Goal: Navigation & Orientation: Find specific page/section

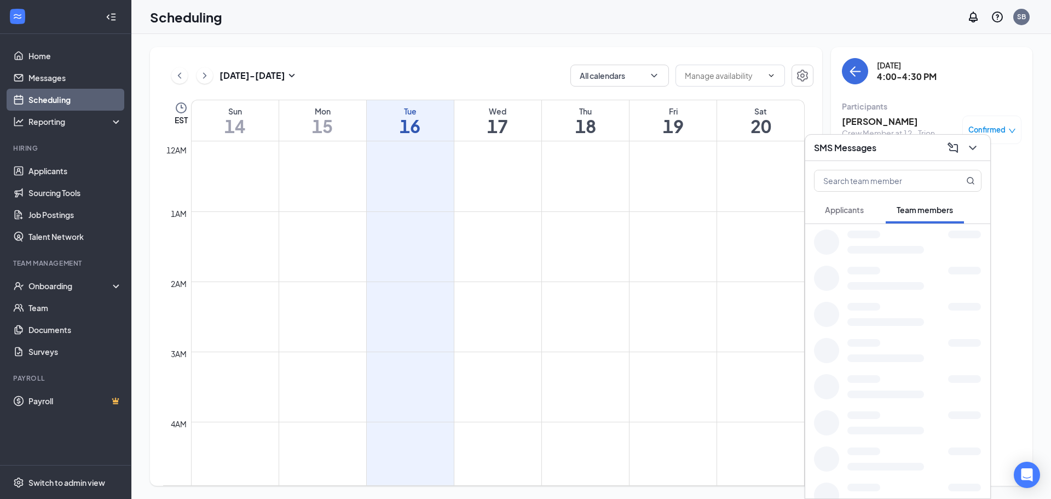
scroll to position [976, 0]
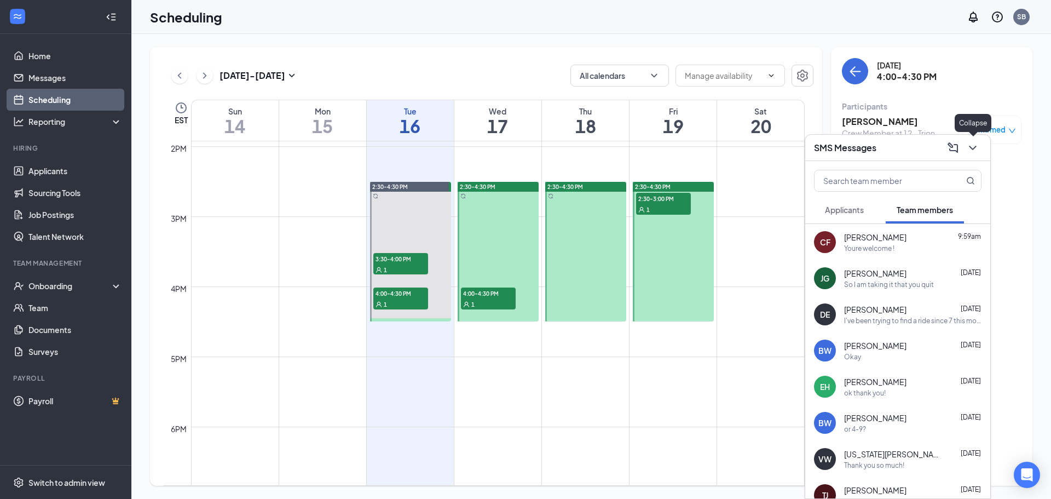
click at [976, 142] on icon "ChevronDown" at bounding box center [972, 147] width 13 height 13
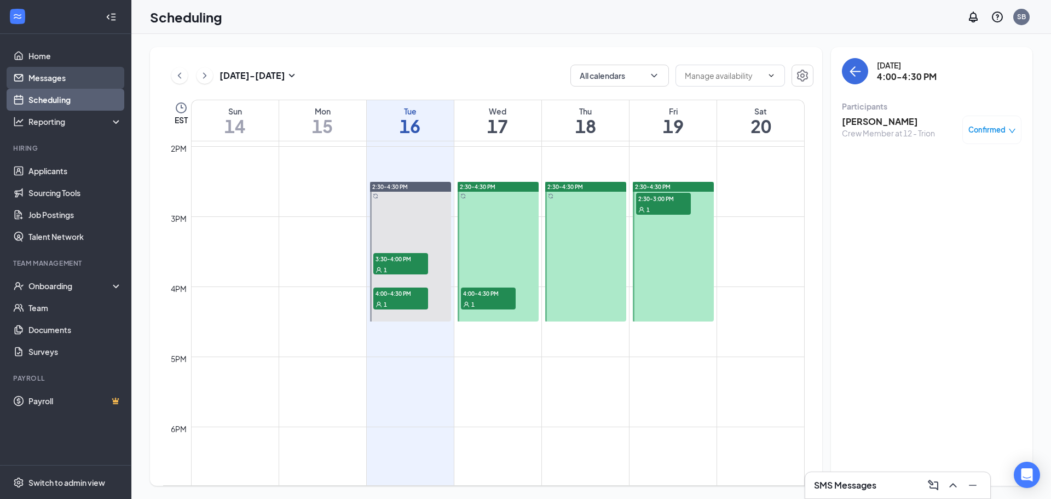
click at [61, 83] on link "Messages" at bounding box center [75, 78] width 94 height 22
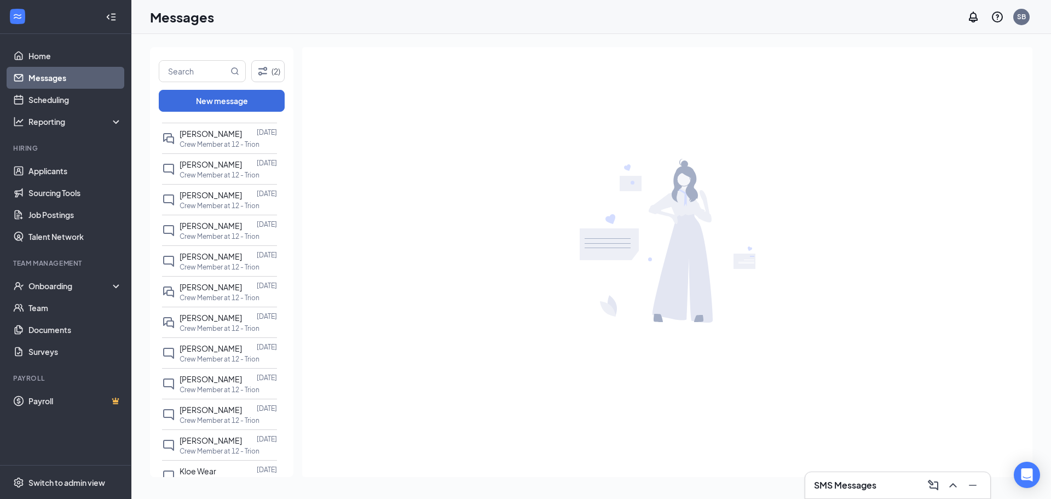
scroll to position [778, 0]
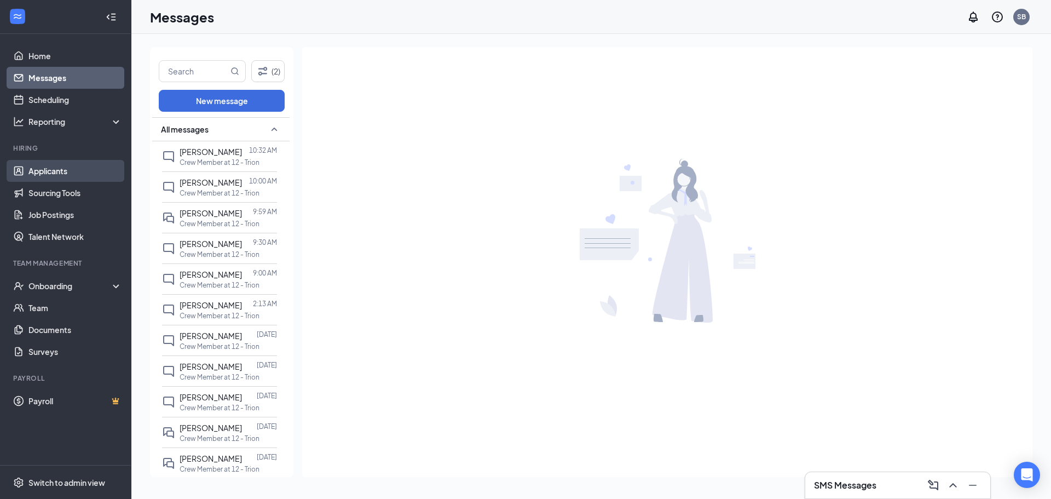
click at [53, 167] on link "Applicants" at bounding box center [75, 171] width 94 height 22
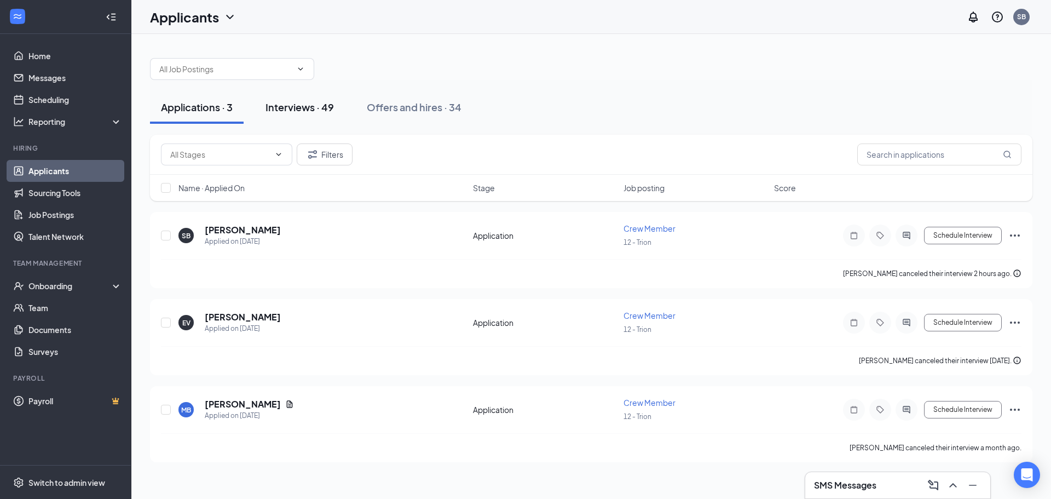
click at [316, 109] on div "Interviews · 49" at bounding box center [299, 107] width 68 height 14
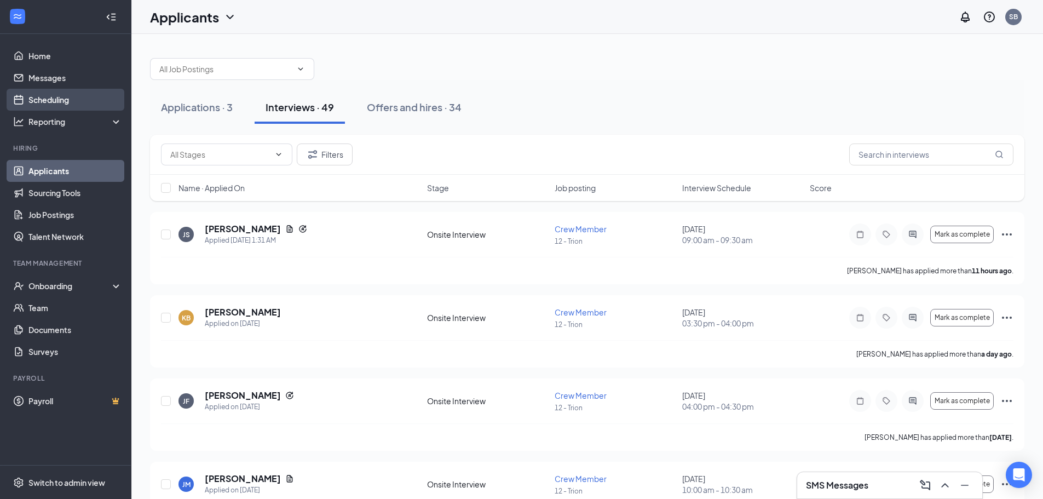
click at [73, 99] on link "Scheduling" at bounding box center [75, 100] width 94 height 22
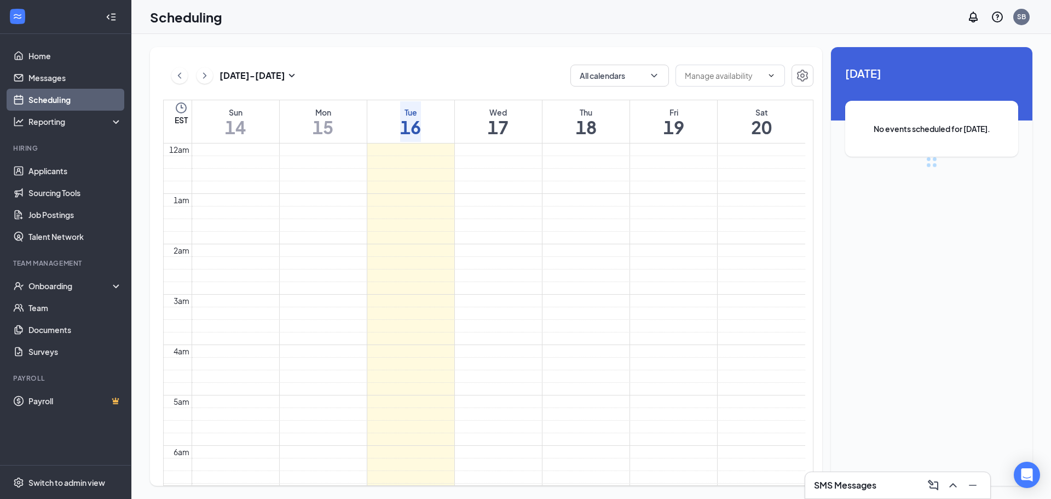
scroll to position [538, 0]
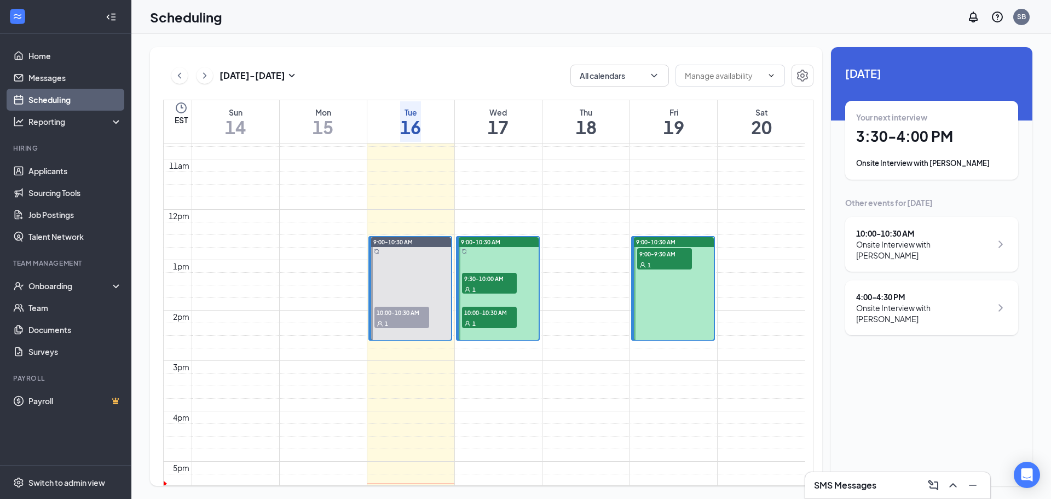
click at [486, 280] on span "9:30-10:00 AM" at bounding box center [489, 278] width 55 height 11
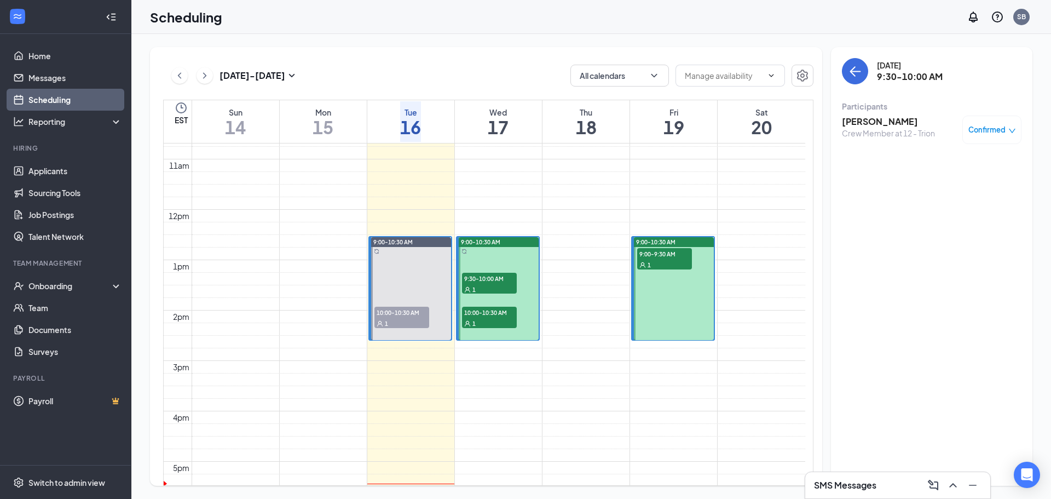
click at [492, 309] on span "10:00-10:30 AM" at bounding box center [489, 312] width 55 height 11
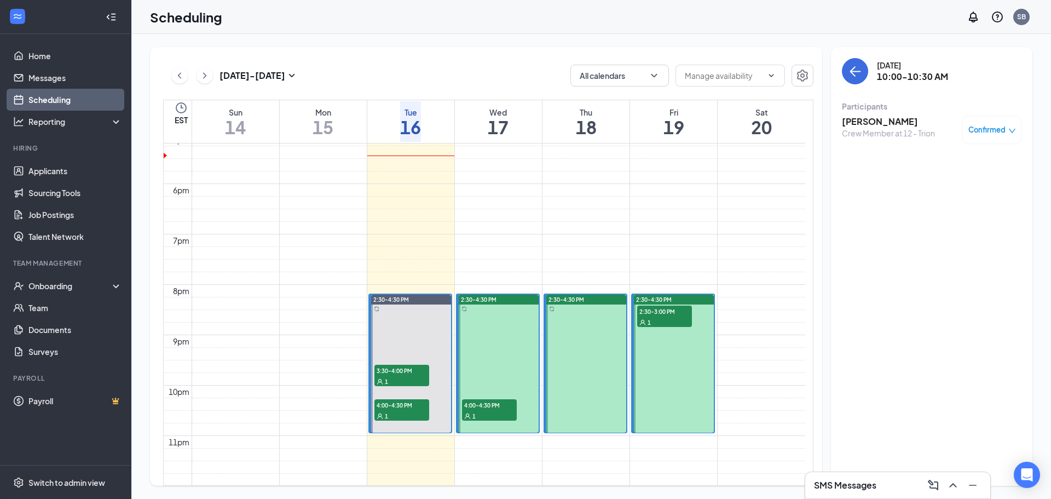
scroll to position [866, 0]
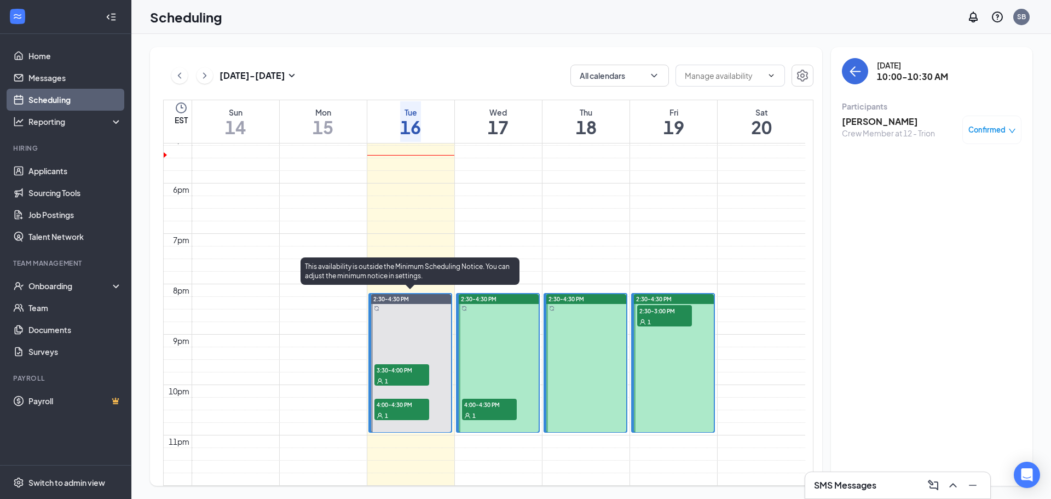
click at [410, 365] on span "3:30-4:00 PM" at bounding box center [401, 369] width 55 height 11
click at [400, 404] on span "4:00-4:30 PM" at bounding box center [401, 403] width 55 height 11
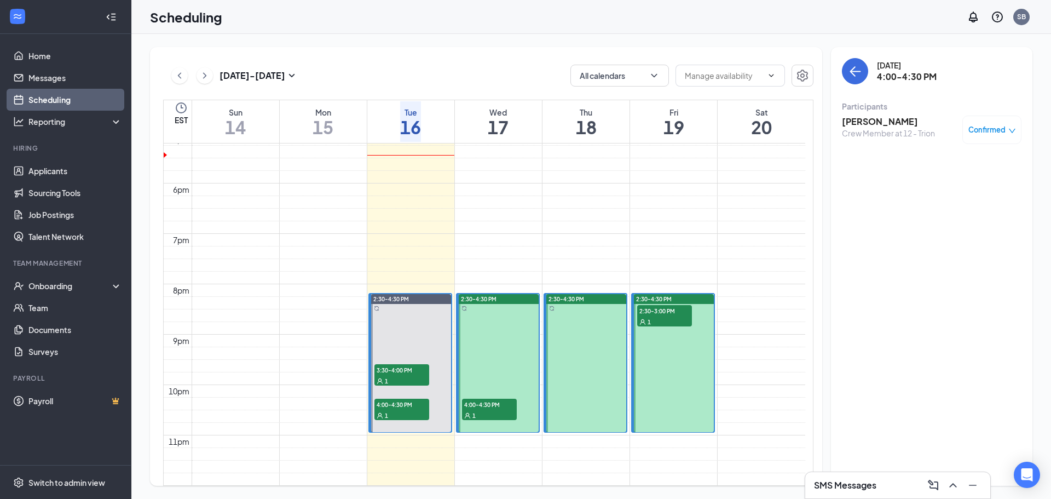
click at [496, 402] on span "4:00-4:30 PM" at bounding box center [489, 403] width 55 height 11
click at [658, 310] on span "2:30-3:00 PM" at bounding box center [664, 310] width 55 height 11
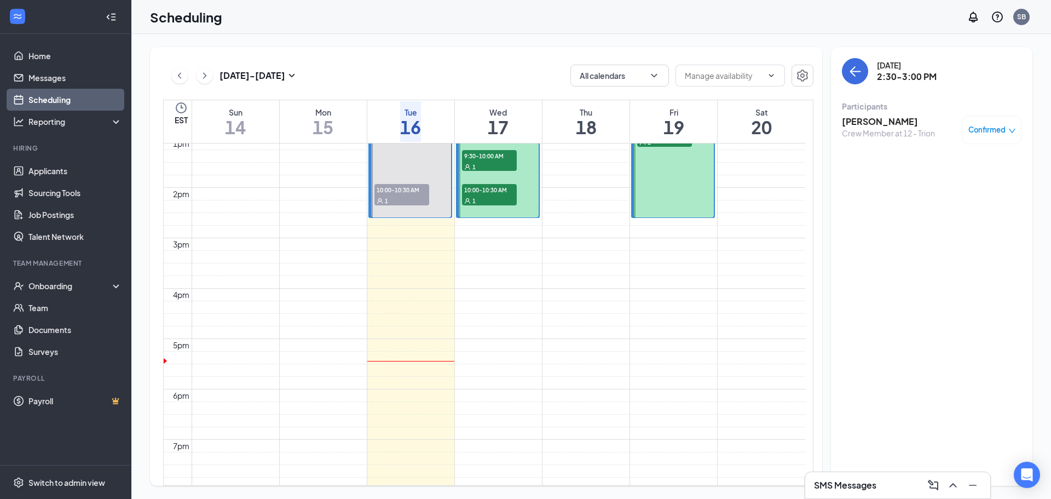
scroll to position [648, 0]
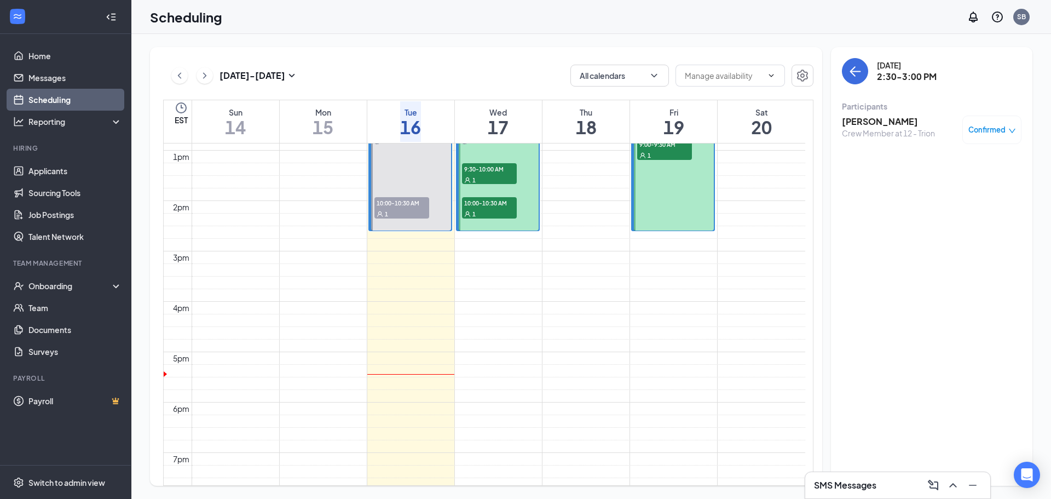
click at [682, 149] on div "1" at bounding box center [664, 154] width 55 height 11
click at [869, 121] on h3 "[PERSON_NAME]" at bounding box center [888, 121] width 93 height 12
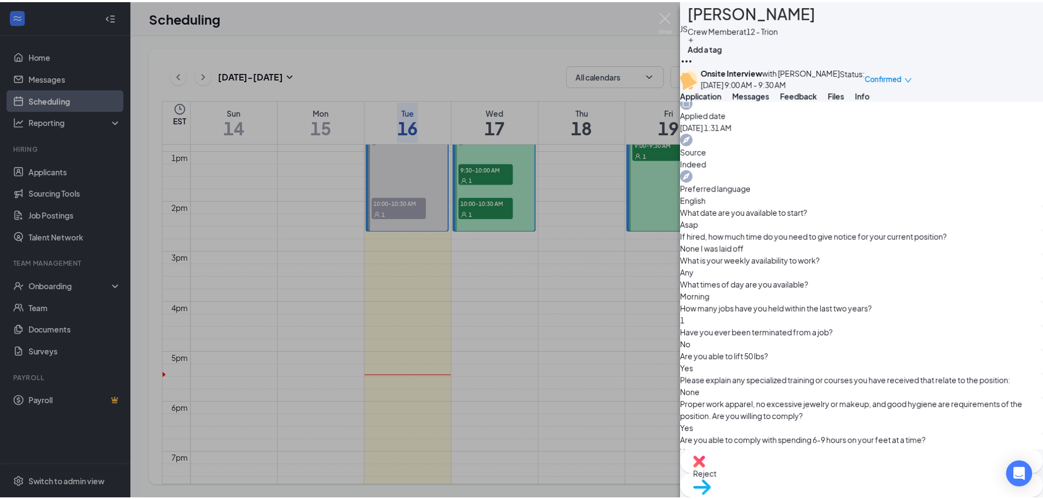
scroll to position [821, 0]
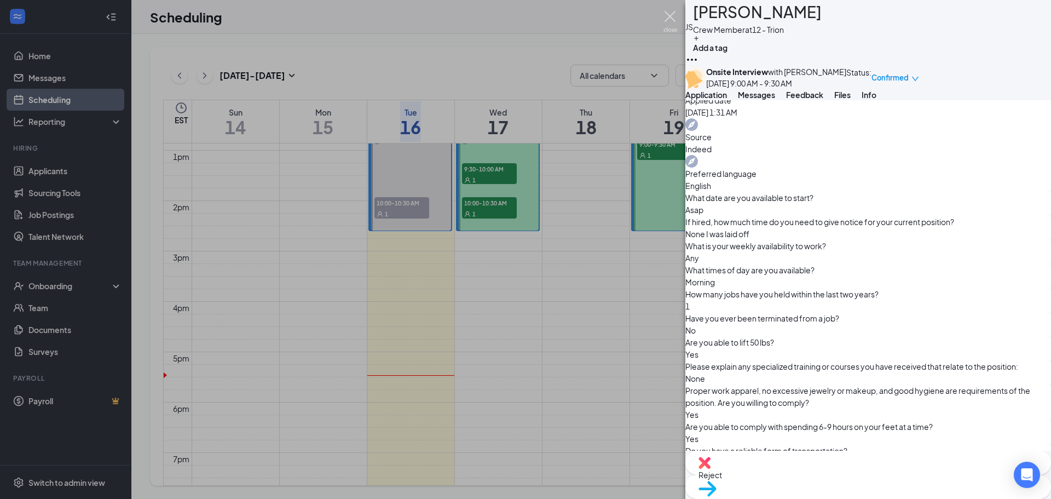
click at [672, 18] on img at bounding box center [670, 21] width 14 height 21
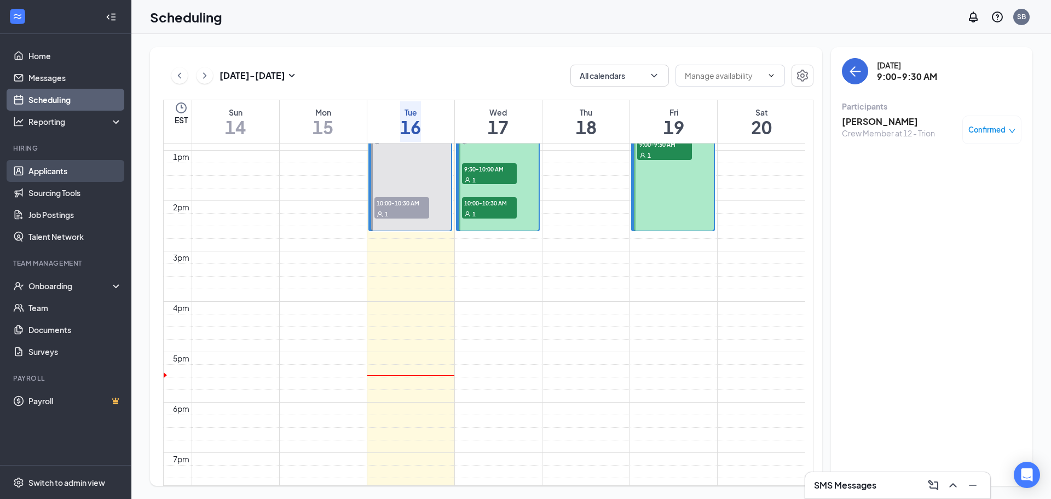
click at [59, 170] on link "Applicants" at bounding box center [75, 171] width 94 height 22
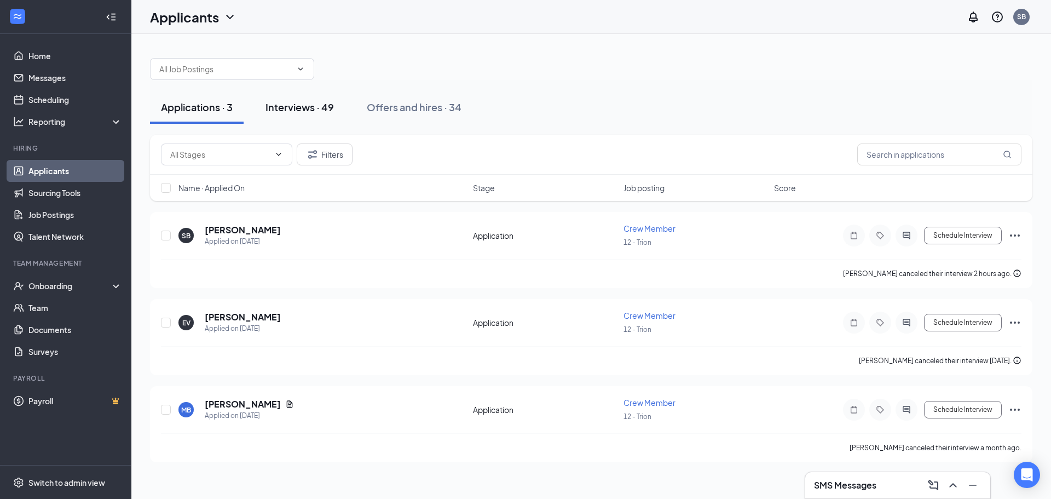
click at [314, 108] on div "Interviews · 49" at bounding box center [299, 107] width 68 height 14
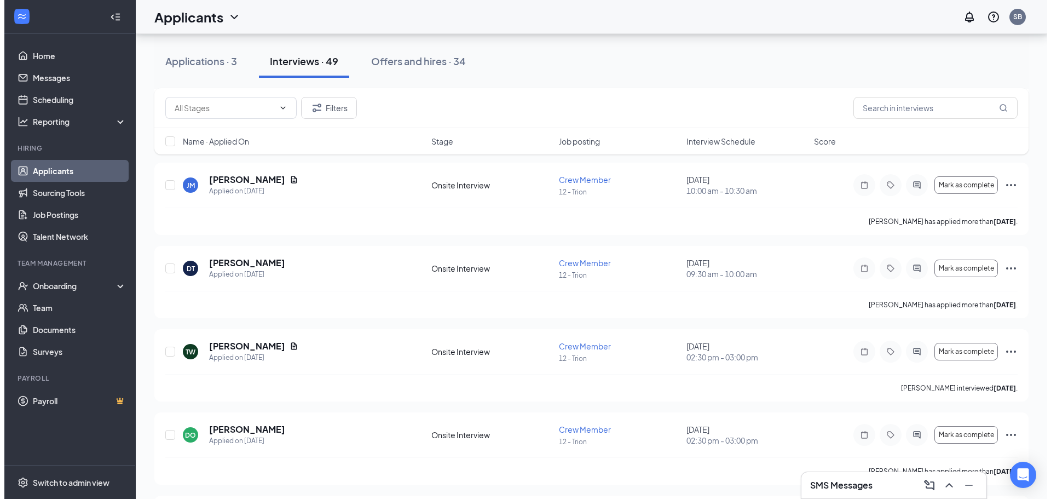
scroll to position [328, 0]
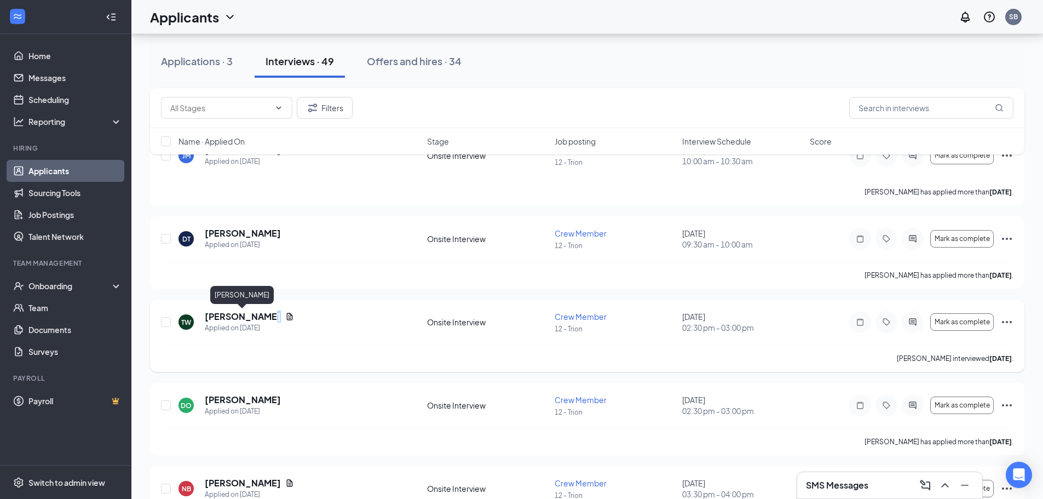
click at [252, 314] on h5 "[PERSON_NAME]" at bounding box center [243, 316] width 76 height 12
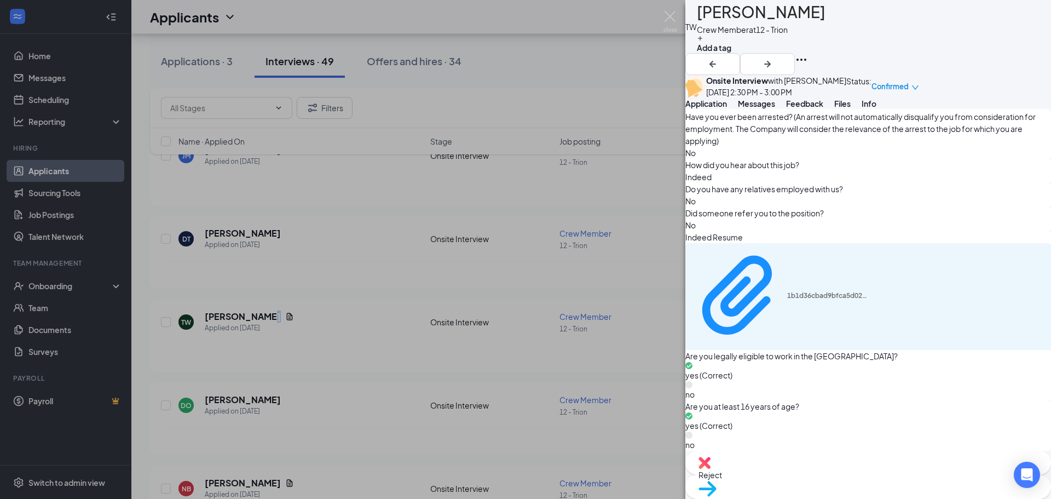
scroll to position [860, 0]
click at [818, 279] on div "1b1d36cbad9bfca5d02fe551501979d8.pdf" at bounding box center [798, 269] width 146 height 22
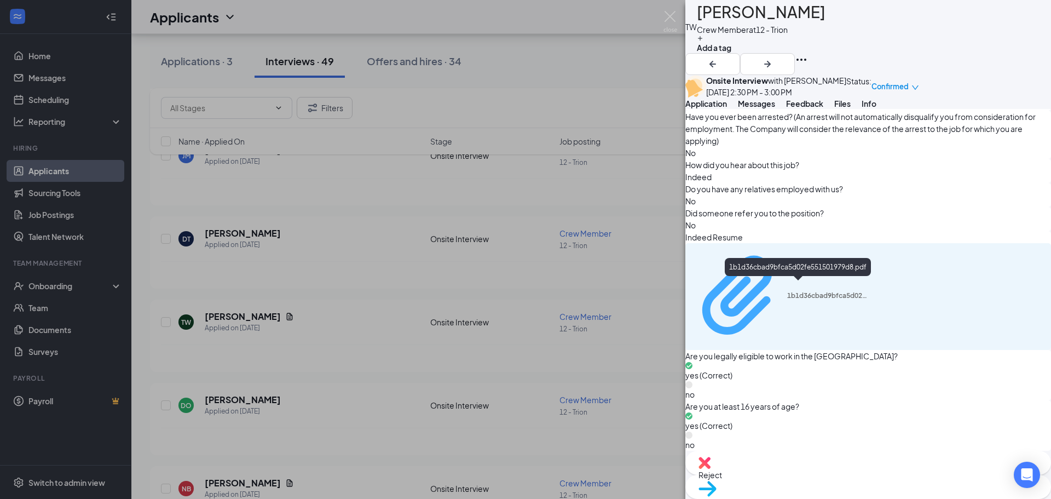
click at [723, 285] on div "1b1d36cbad9bfca5d02fe551501979d8.pdf" at bounding box center [780, 295] width 177 height 95
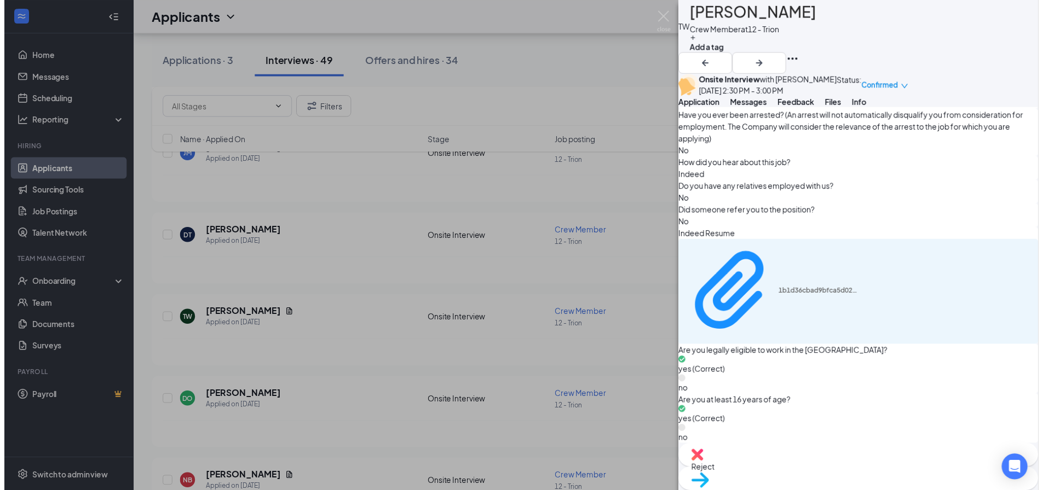
scroll to position [856, 0]
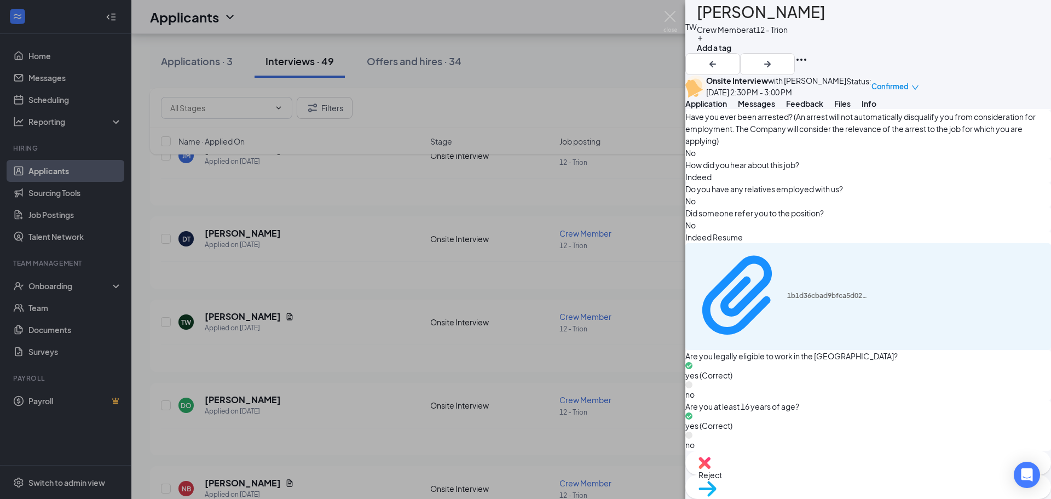
click at [661, 27] on div "TW [PERSON_NAME] Crew Member at 12 - Trion Add a tag Onsite Interview with [PER…" at bounding box center [525, 249] width 1051 height 499
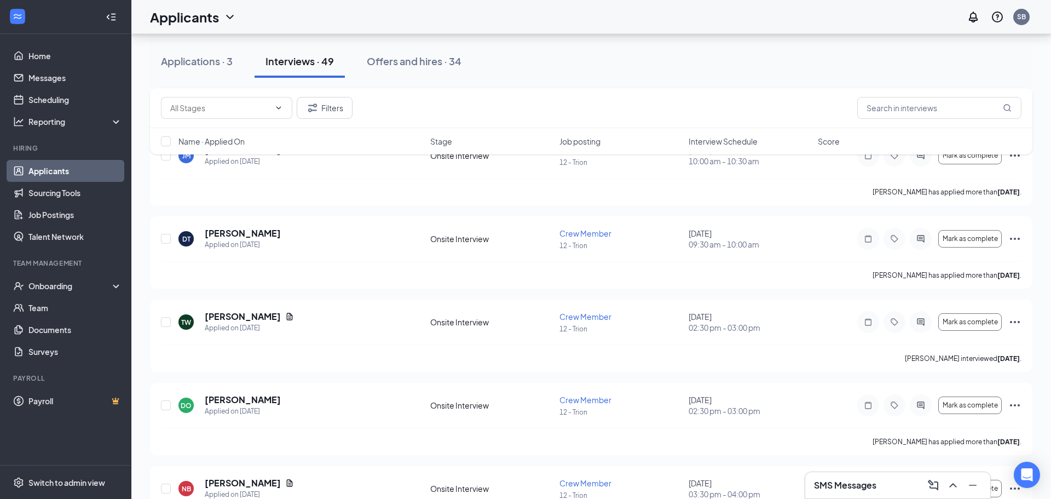
click at [668, 18] on div "Applicants SB" at bounding box center [591, 17] width 920 height 34
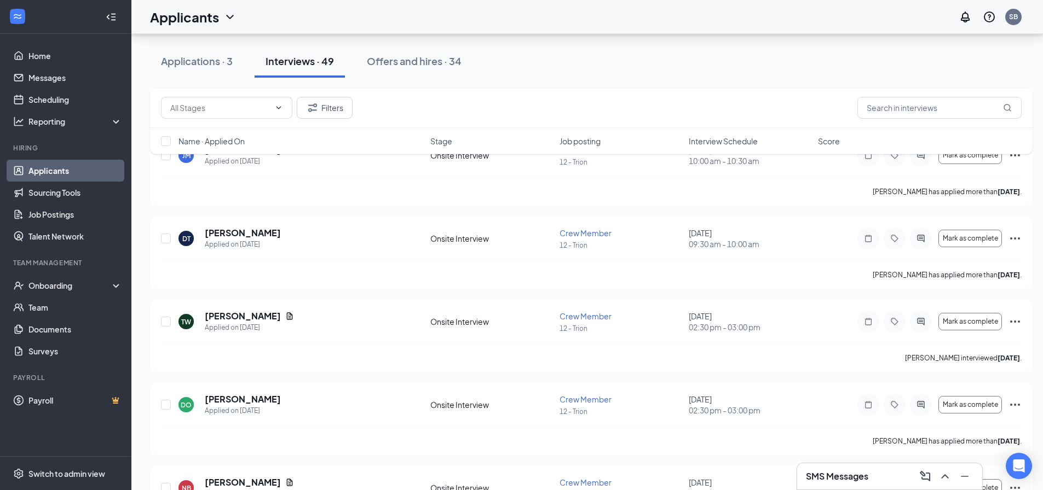
click at [64, 169] on link "Applicants" at bounding box center [75, 171] width 94 height 22
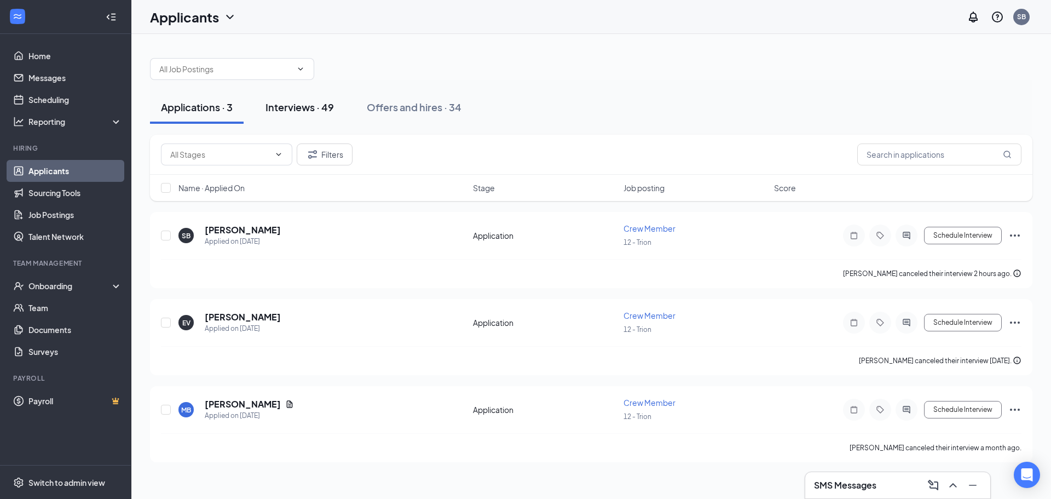
drag, startPoint x: 282, startPoint y: 95, endPoint x: 288, endPoint y: 100, distance: 8.5
click at [284, 96] on button "Interviews · 49" at bounding box center [300, 107] width 90 height 33
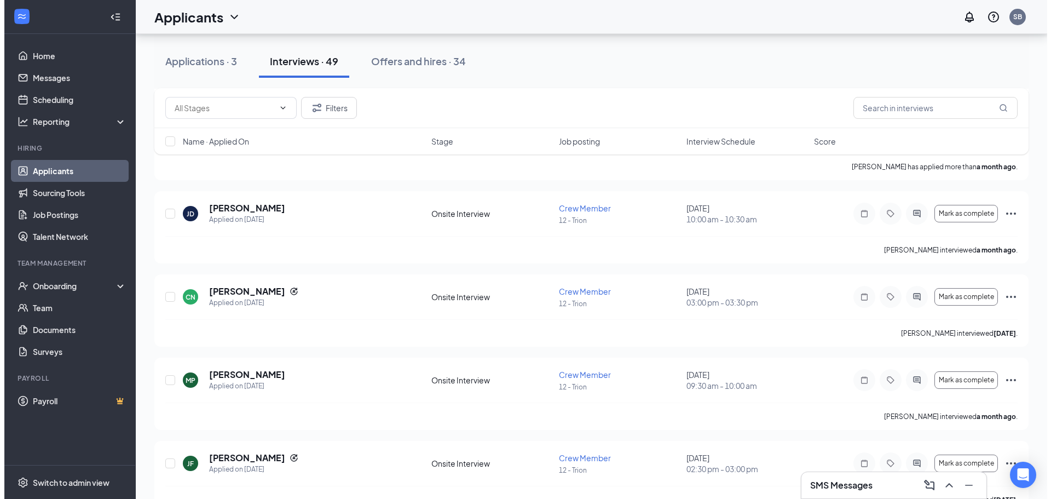
scroll to position [3394, 0]
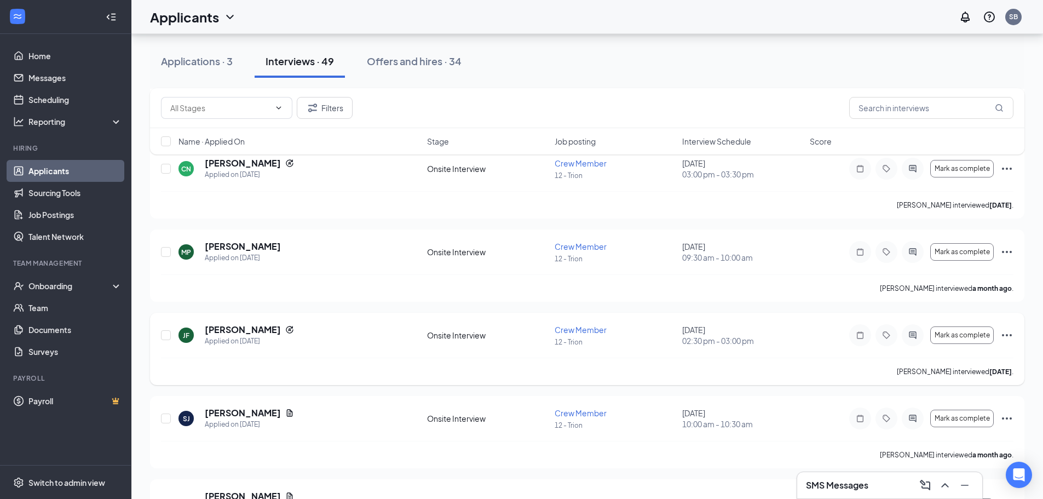
click at [259, 322] on div "[PERSON_NAME] [PERSON_NAME] Applied on [DATE] Onsite Interview Crew Member 12 -…" at bounding box center [587, 349] width 874 height 72
click at [257, 330] on h5 "[PERSON_NAME]" at bounding box center [243, 329] width 76 height 12
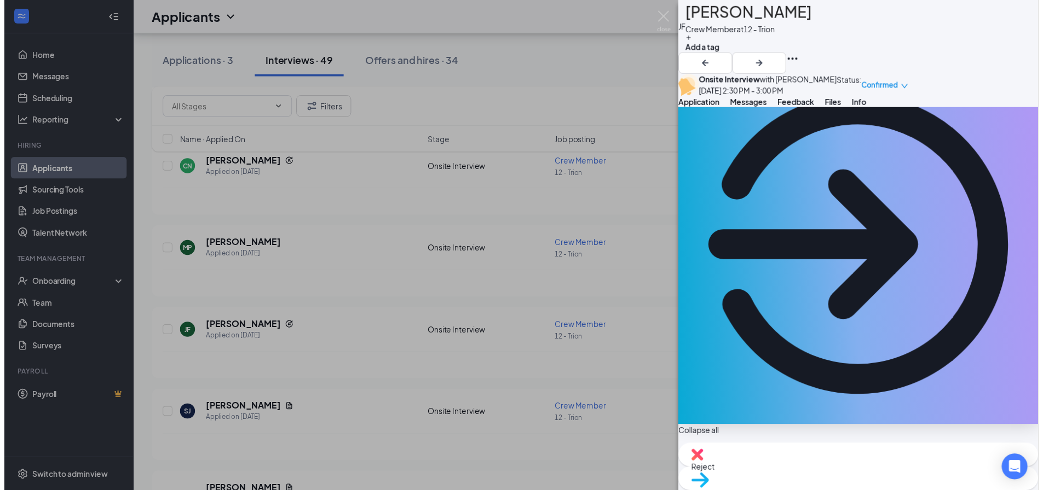
scroll to position [164, 0]
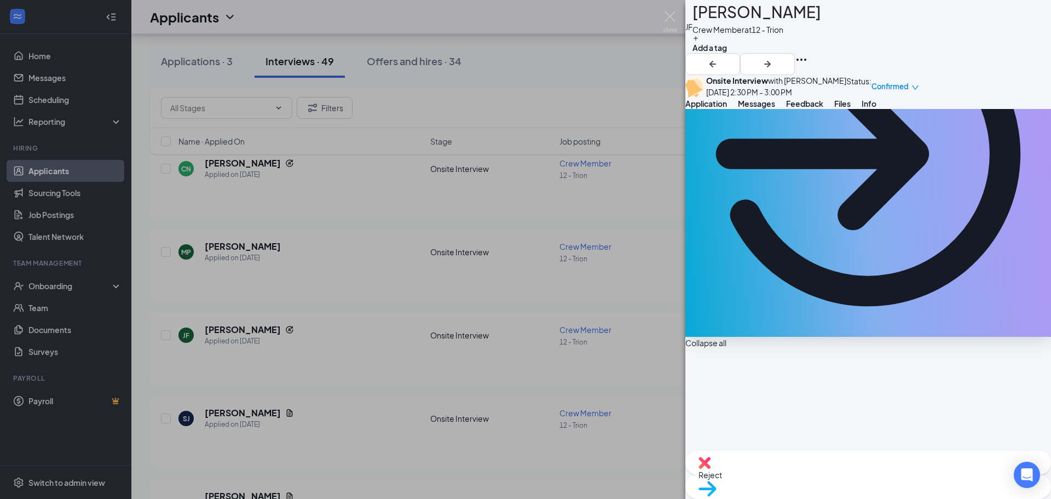
click at [671, 1] on div "[PERSON_NAME] [PERSON_NAME] Crew Member at 12 - Trion Add a tag Onsite Intervie…" at bounding box center [525, 249] width 1051 height 499
click at [666, 13] on div "Applicants SB" at bounding box center [591, 17] width 920 height 34
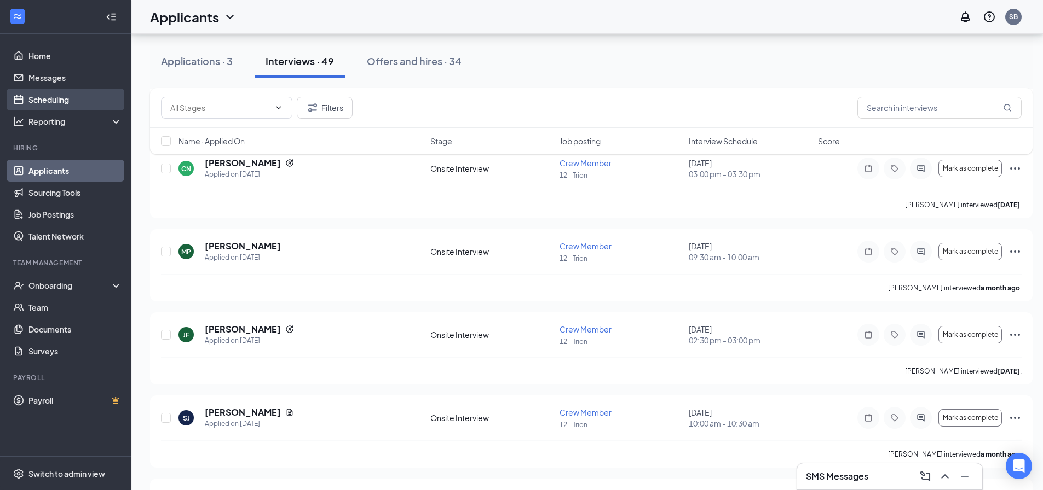
click at [58, 103] on link "Scheduling" at bounding box center [75, 100] width 94 height 22
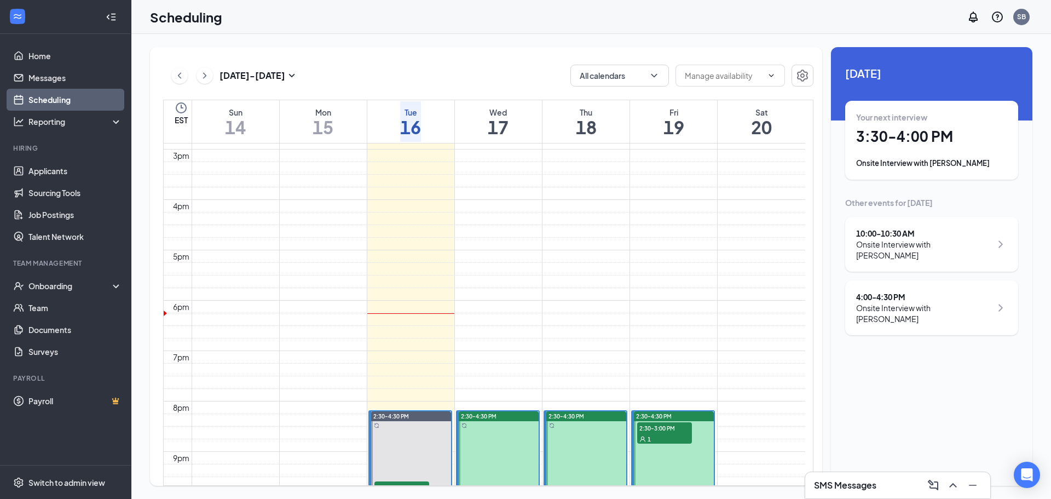
scroll to position [812, 0]
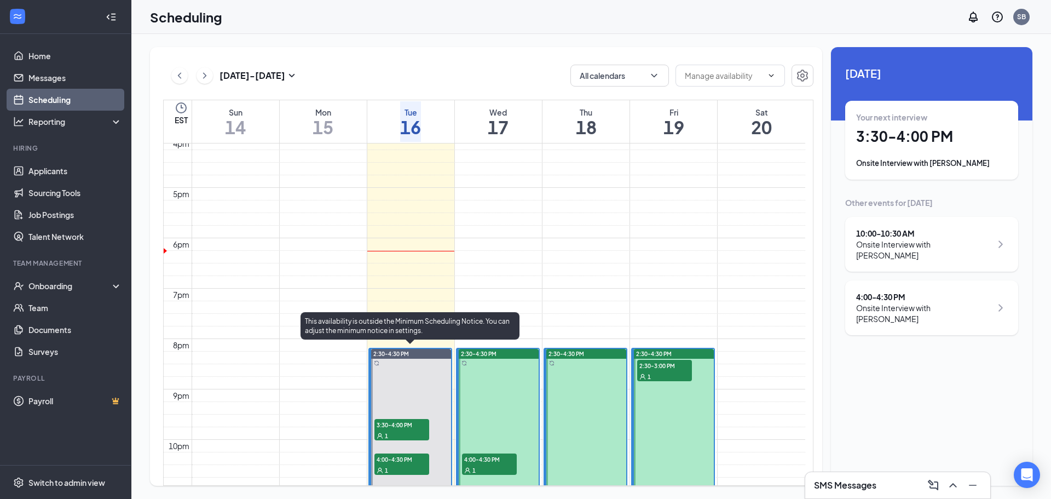
click at [409, 420] on span "3:30-4:00 PM" at bounding box center [401, 424] width 55 height 11
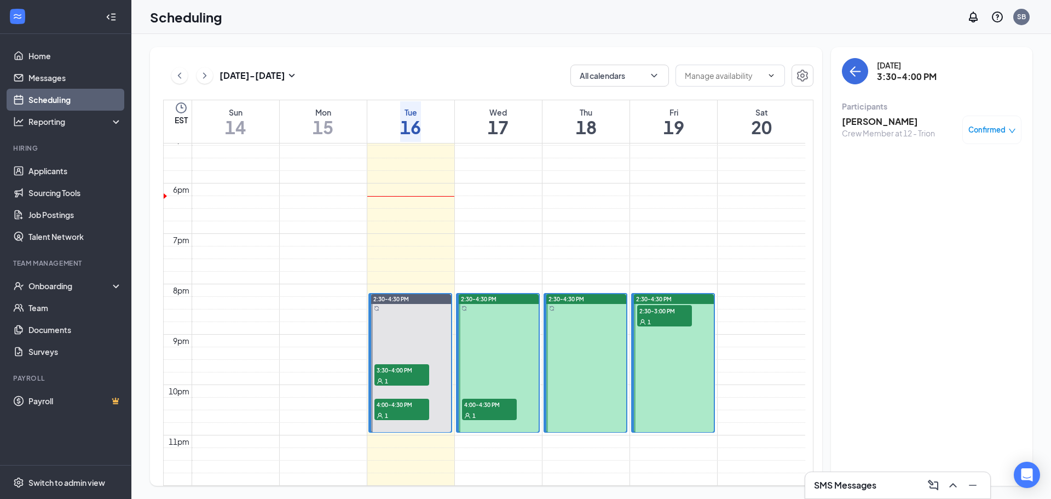
scroll to position [921, 0]
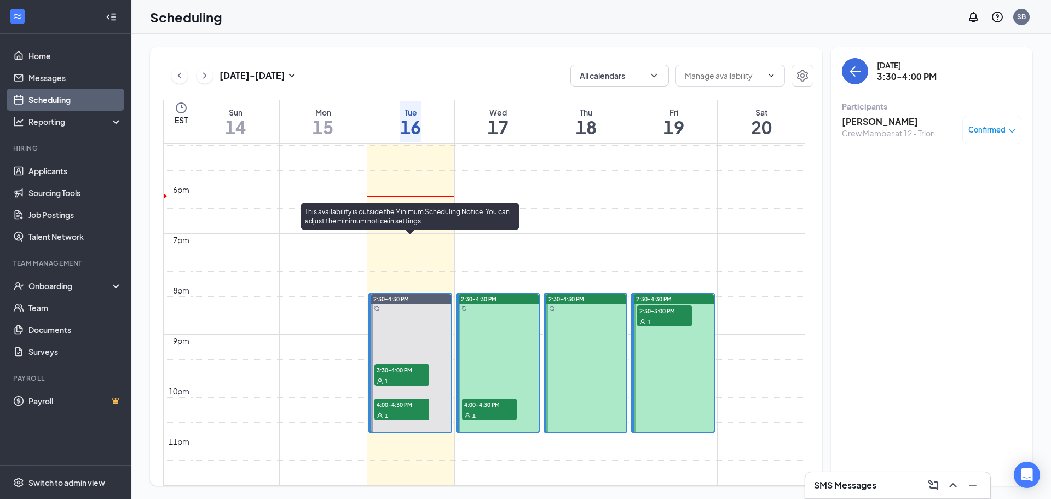
click at [407, 409] on div "1" at bounding box center [401, 414] width 55 height 11
